Goal: Navigation & Orientation: Find specific page/section

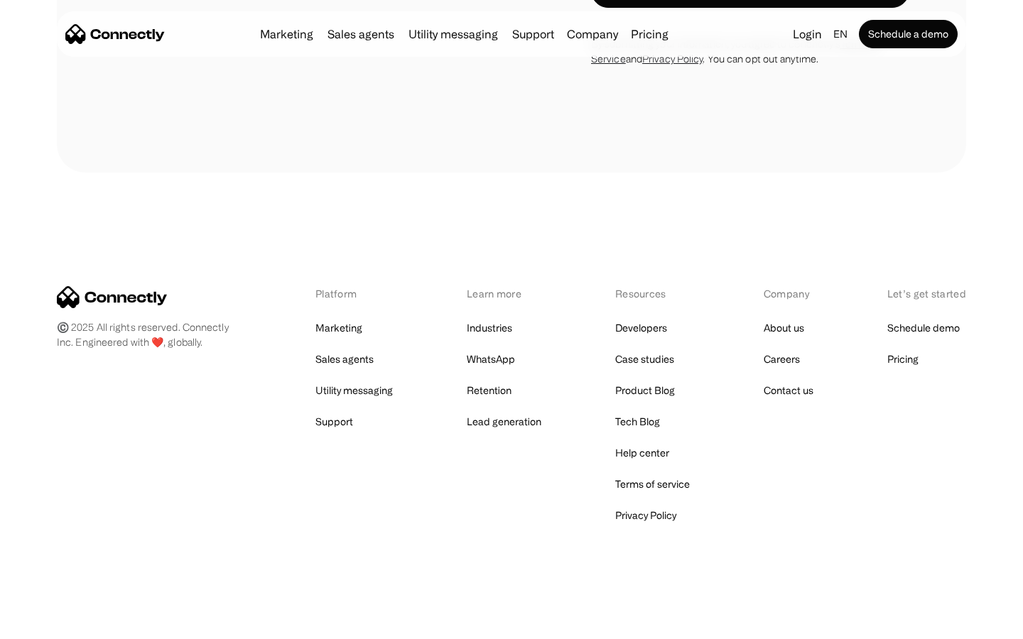
scroll to position [1217, 0]
